Goal: Information Seeking & Learning: Learn about a topic

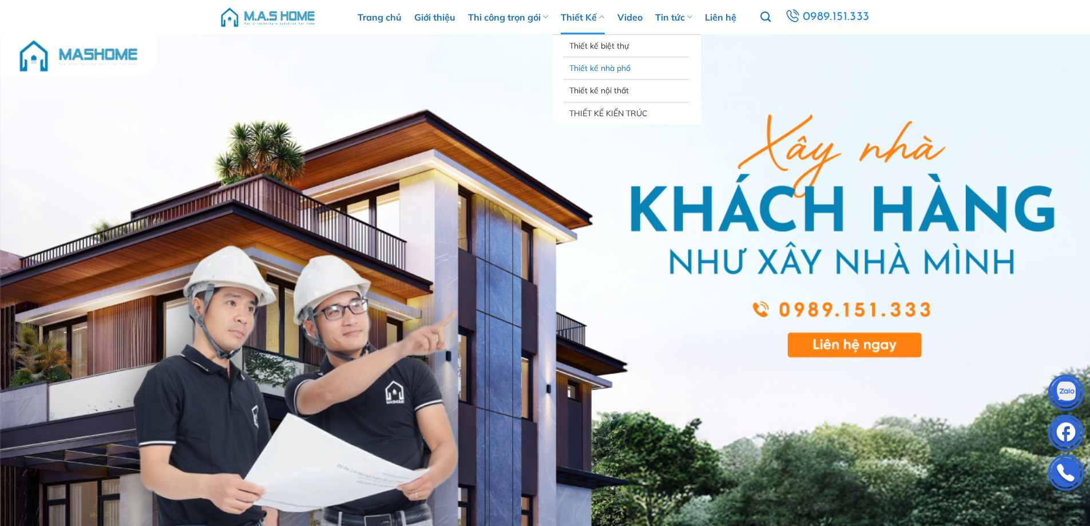
click at [605, 68] on link "Thiết kế nhà phố" at bounding box center [626, 68] width 114 height 22
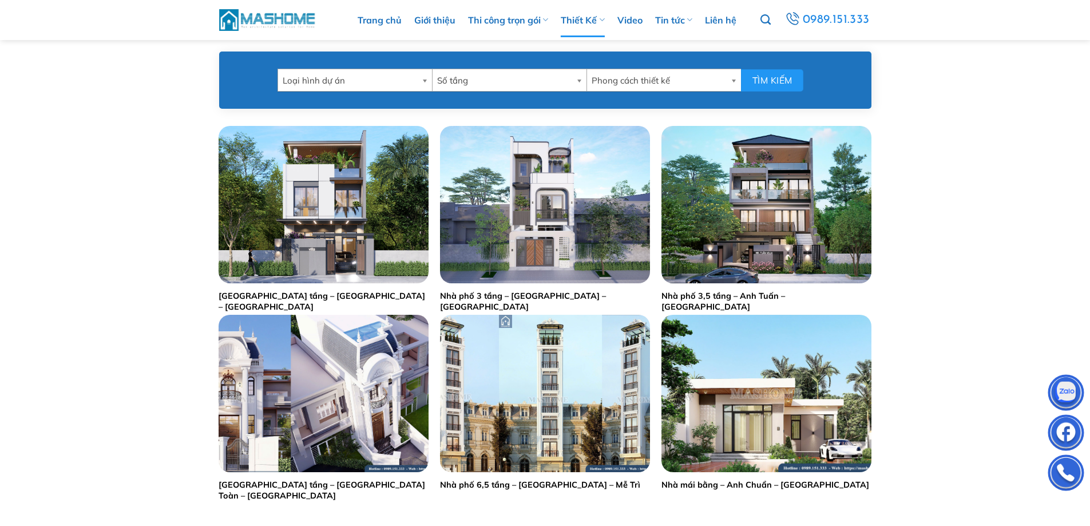
scroll to position [515, 0]
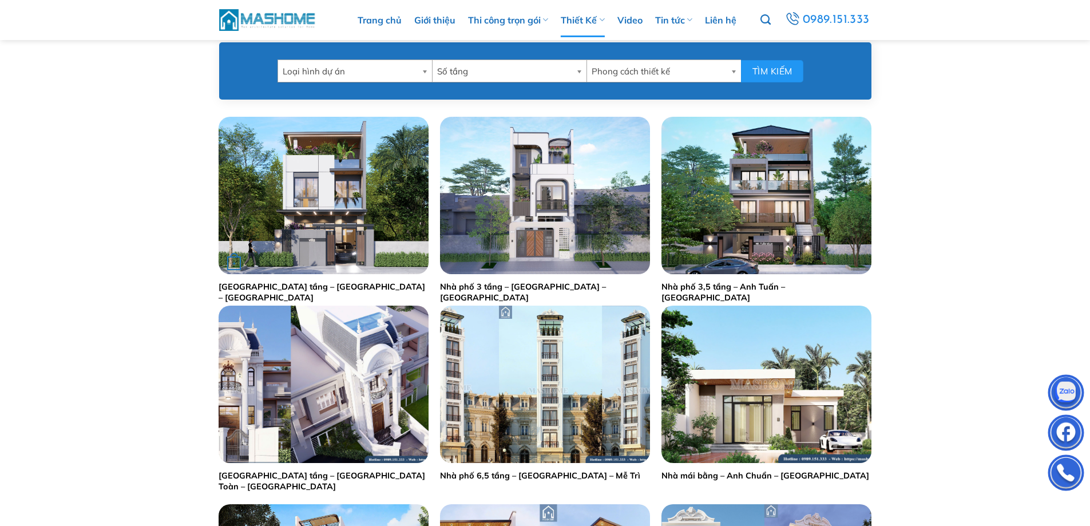
click at [333, 187] on img "Nhà phố 2,5 tầng - Anh Hoạch - Sóc Sơn" at bounding box center [324, 195] width 210 height 157
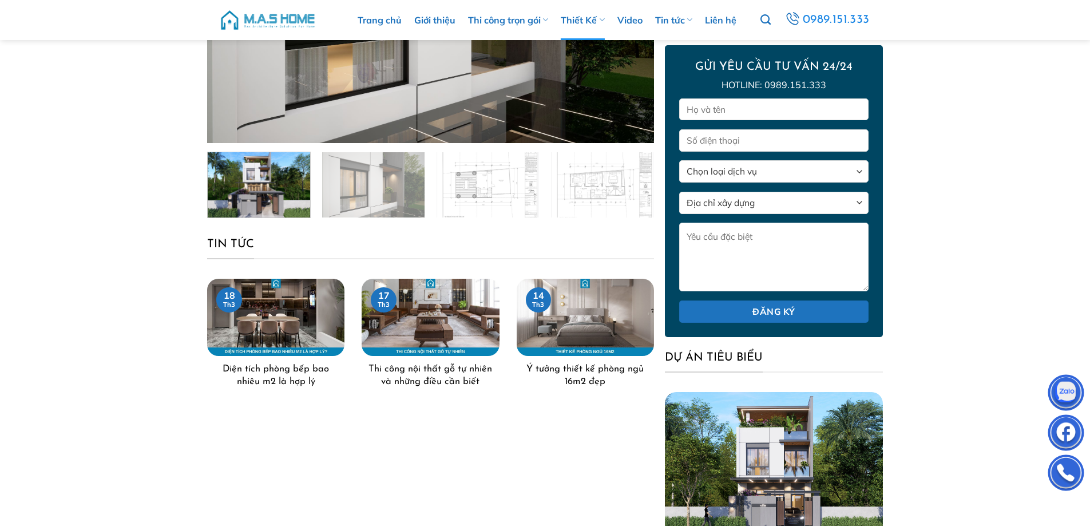
scroll to position [229, 0]
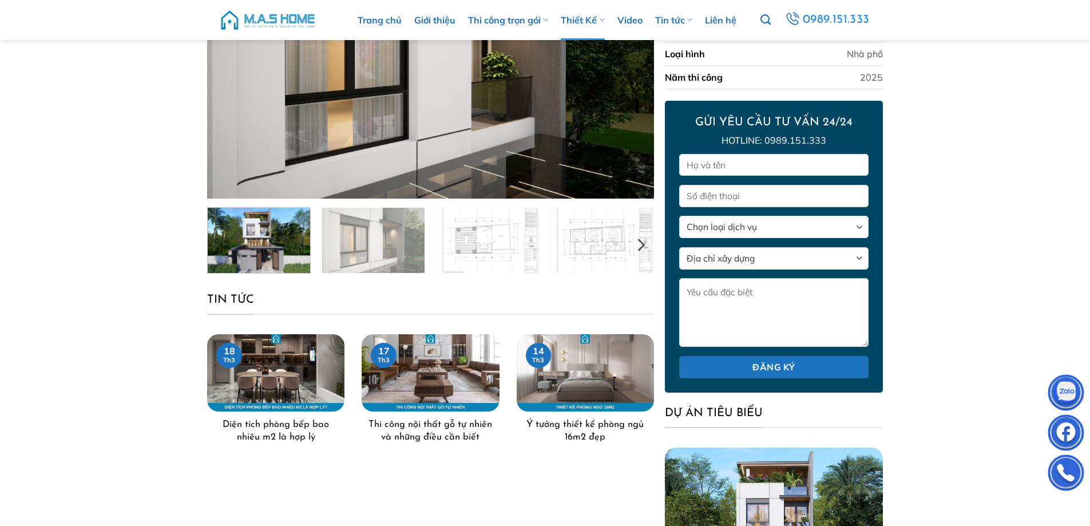
click at [269, 237] on img at bounding box center [259, 239] width 102 height 68
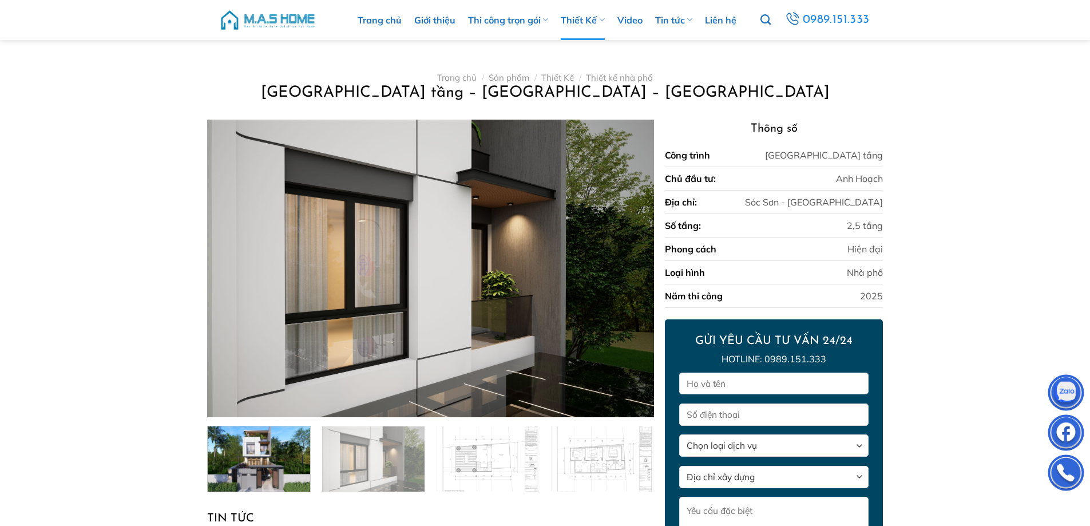
scroll to position [0, 0]
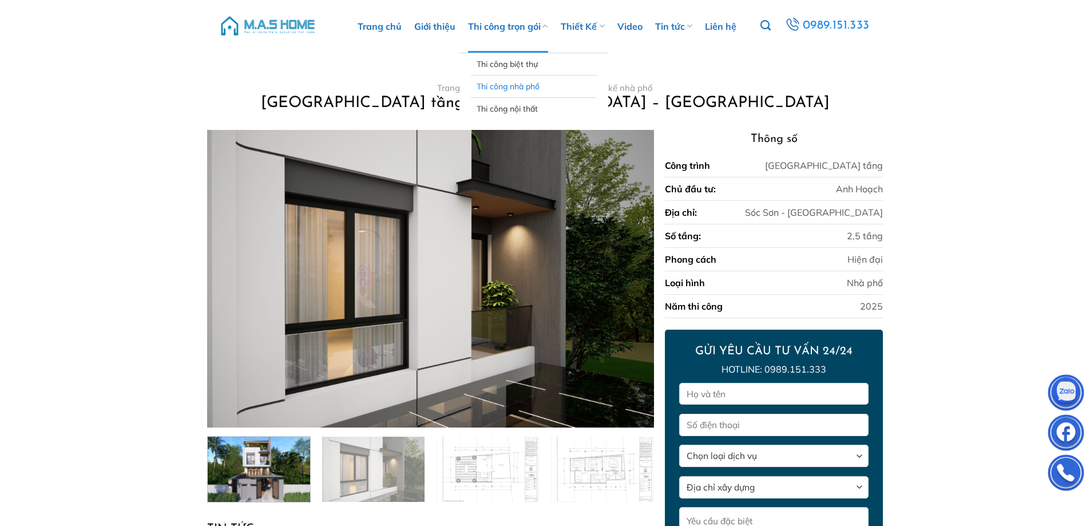
click at [533, 78] on link "Thi công nhà phố" at bounding box center [533, 87] width 114 height 22
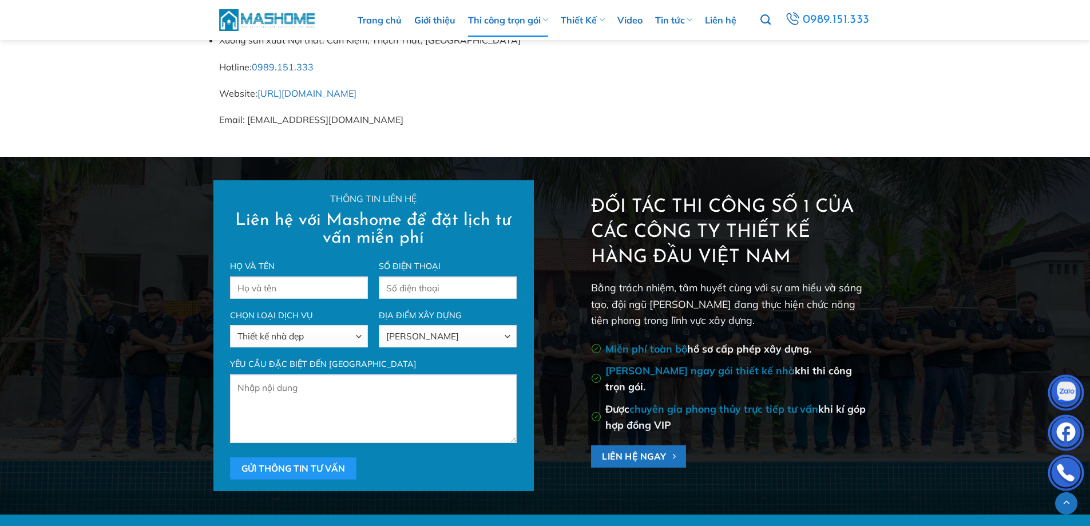
scroll to position [6430, 0]
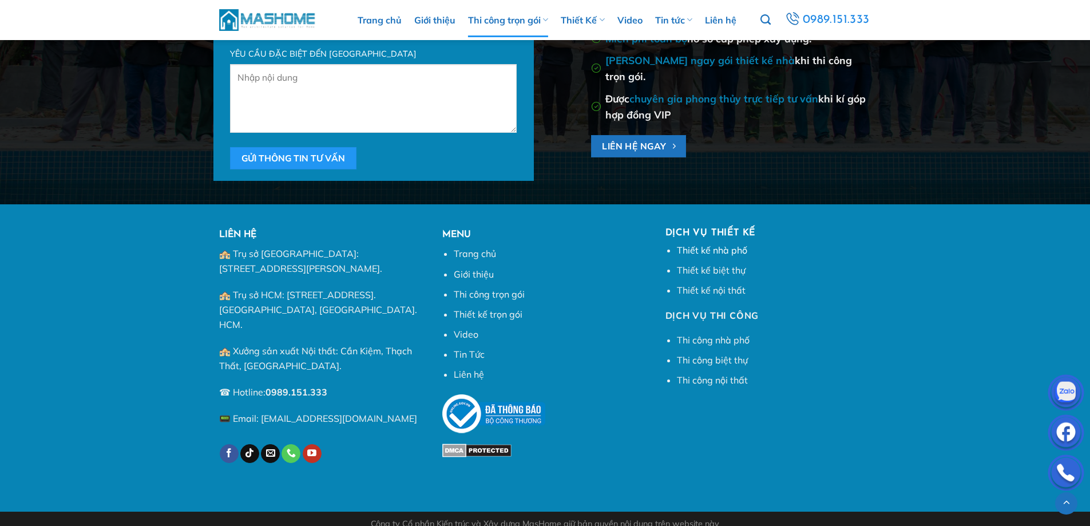
click at [705, 249] on link "Thiết kế nhà phố" at bounding box center [712, 249] width 70 height 11
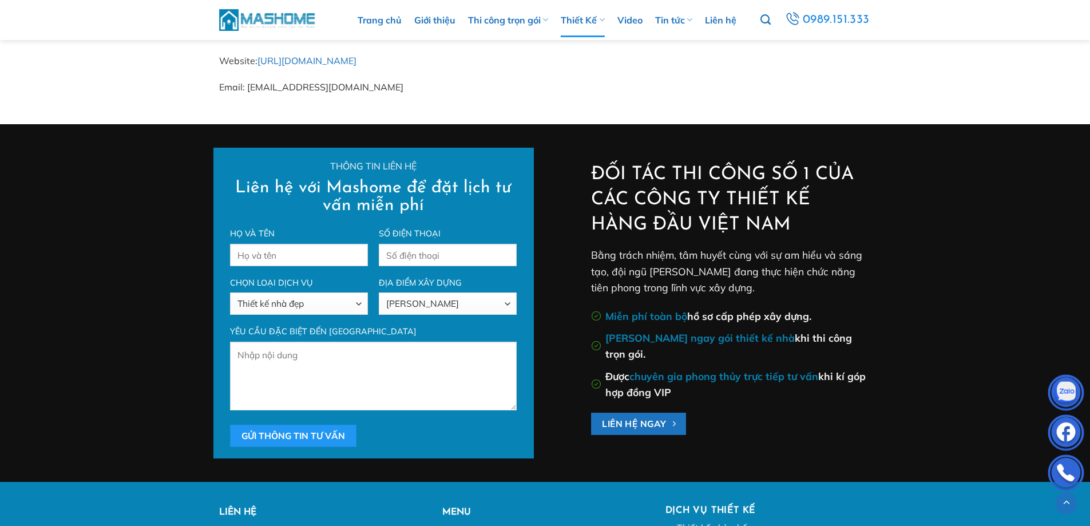
scroll to position [10067, 0]
